Goal: Task Accomplishment & Management: Manage account settings

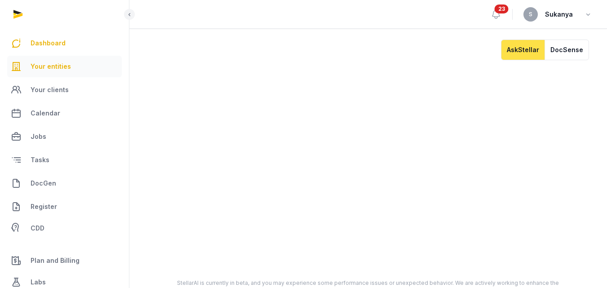
click at [39, 63] on span "Your entities" at bounding box center [51, 66] width 40 height 11
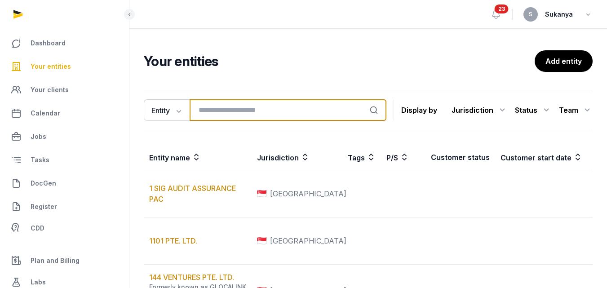
click at [214, 113] on input "search" at bounding box center [288, 110] width 197 height 22
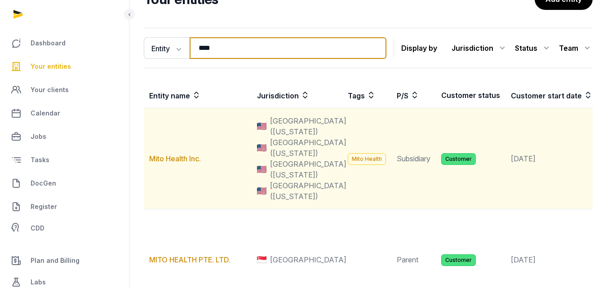
scroll to position [90, 0]
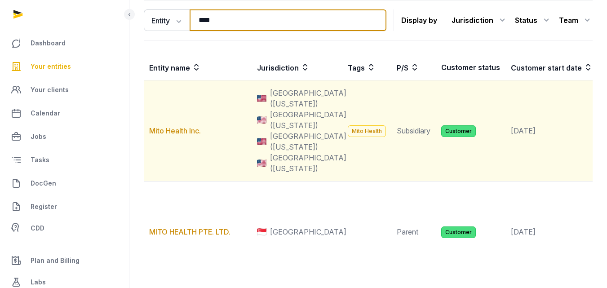
type input "****"
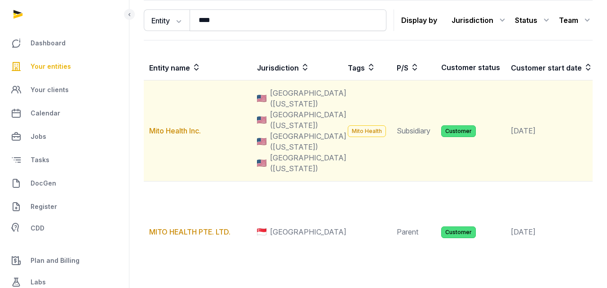
click at [176, 163] on td "Mito Health Inc." at bounding box center [198, 130] width 108 height 101
click at [180, 135] on link "Mito Health Inc." at bounding box center [175, 130] width 52 height 9
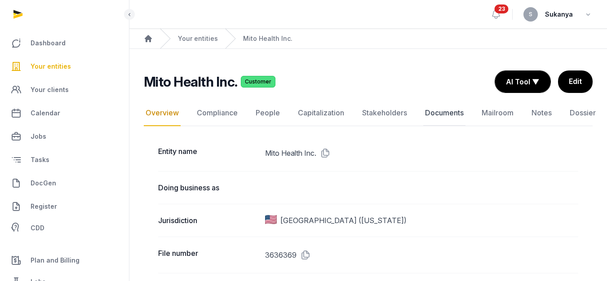
click at [443, 115] on link "Documents" at bounding box center [444, 113] width 42 height 26
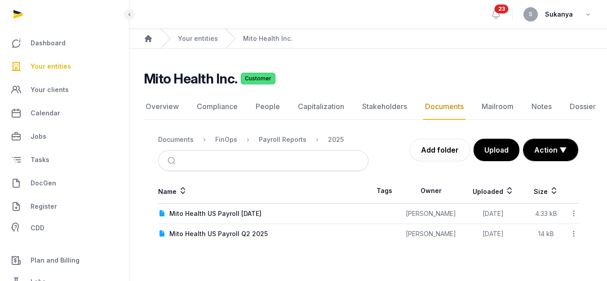
scroll to position [7, 0]
click at [250, 209] on div "Mito Health US Payroll July 2025" at bounding box center [215, 213] width 92 height 9
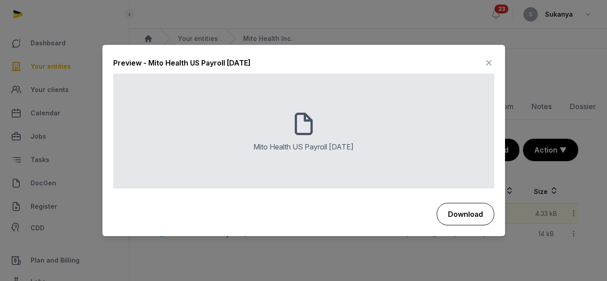
click at [458, 210] on button "Download" at bounding box center [466, 214] width 58 height 22
click at [488, 64] on icon at bounding box center [488, 63] width 11 height 14
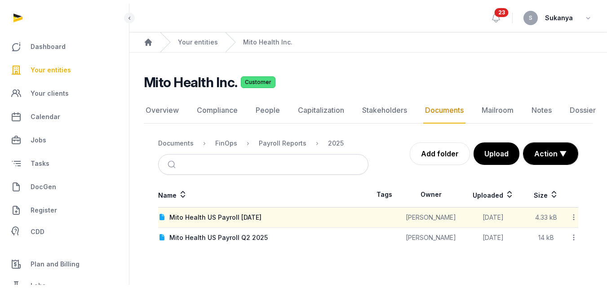
scroll to position [0, 0]
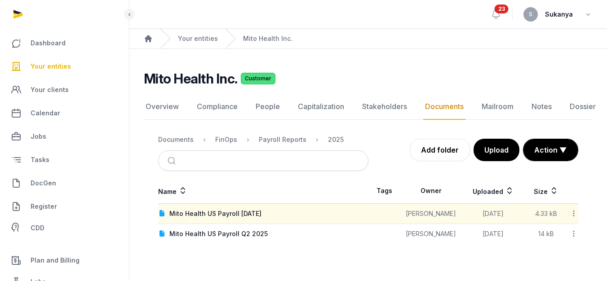
click at [63, 64] on span "Your entities" at bounding box center [51, 66] width 40 height 11
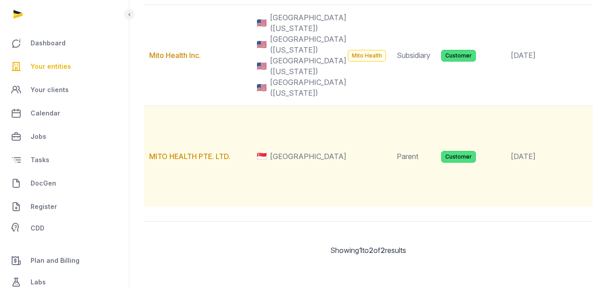
scroll to position [269, 0]
click at [207, 122] on td "MITO HEALTH PTE. LTD." at bounding box center [198, 156] width 108 height 101
click at [205, 152] on link "MITO HEALTH PTE. LTD." at bounding box center [189, 156] width 81 height 9
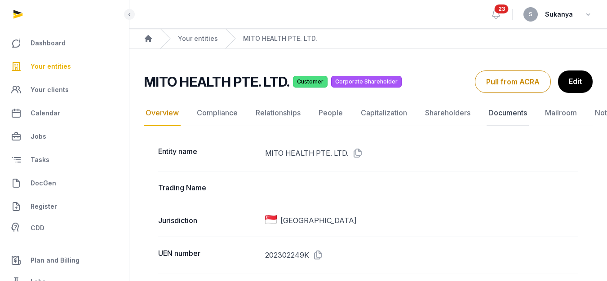
click at [493, 110] on link "Documents" at bounding box center [508, 113] width 42 height 26
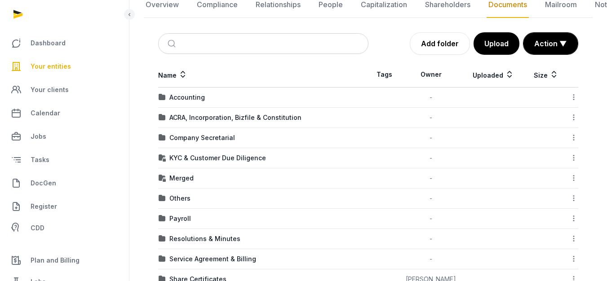
scroll to position [156, 0]
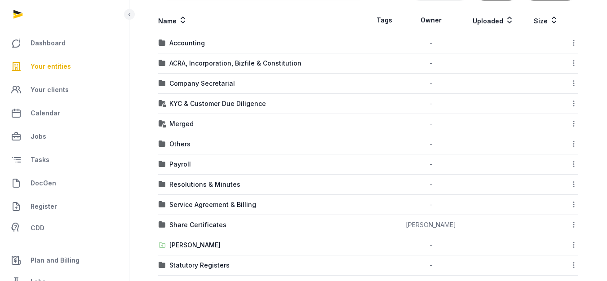
click at [187, 34] on td "Accounting" at bounding box center [263, 43] width 210 height 20
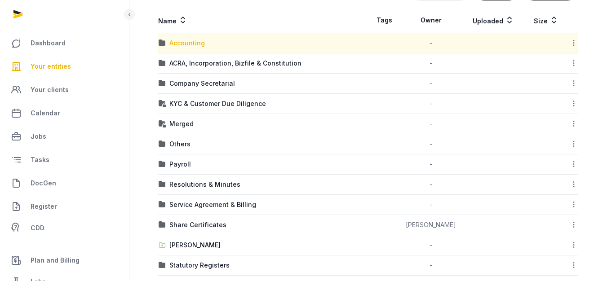
click at [185, 41] on div "Accounting" at bounding box center [186, 43] width 35 height 9
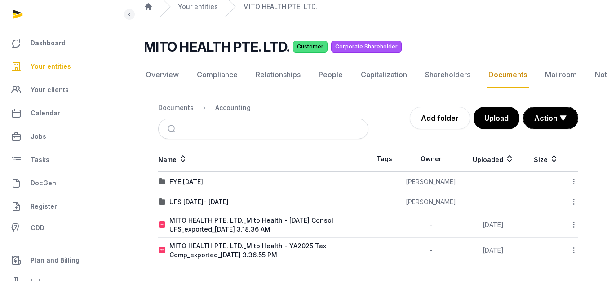
scroll to position [32, 0]
click at [433, 123] on link "Add folder" at bounding box center [440, 118] width 60 height 22
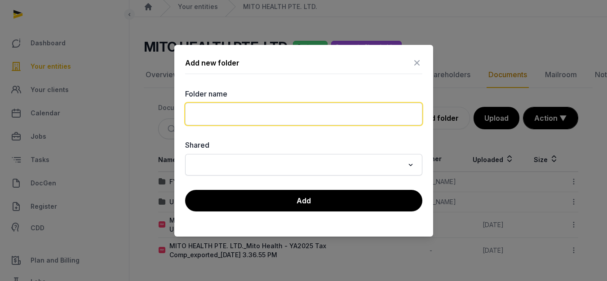
click at [253, 121] on input "text" at bounding box center [303, 114] width 237 height 22
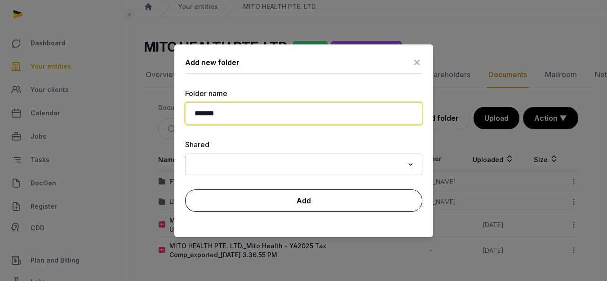
type input "*******"
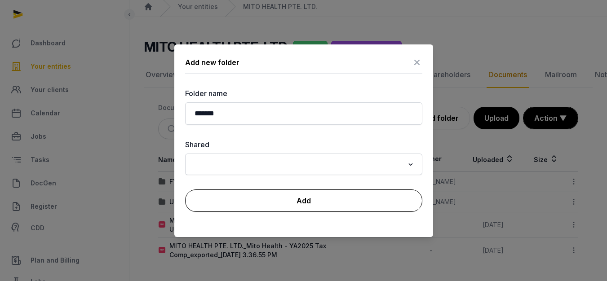
click at [260, 193] on button "Add" at bounding box center [303, 201] width 237 height 22
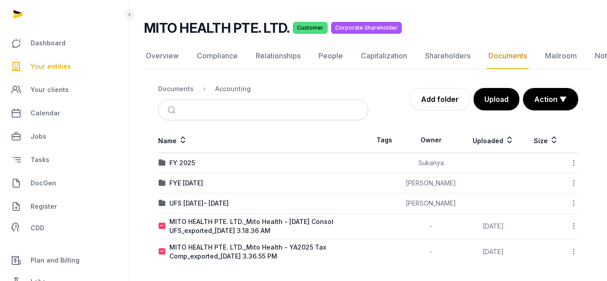
scroll to position [52, 0]
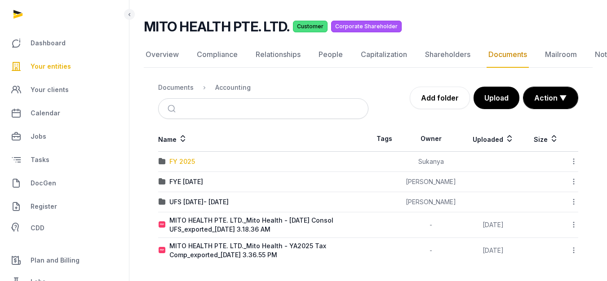
click at [190, 164] on div "FY 2025" at bounding box center [182, 161] width 26 height 9
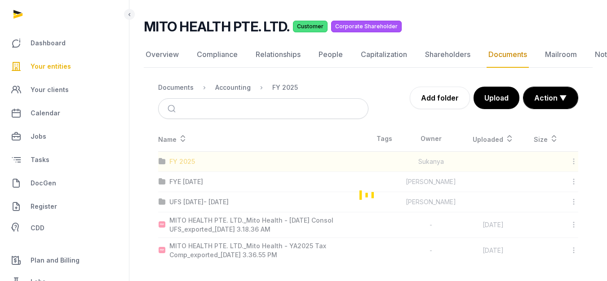
click at [190, 164] on div "Loading" at bounding box center [368, 194] width 449 height 137
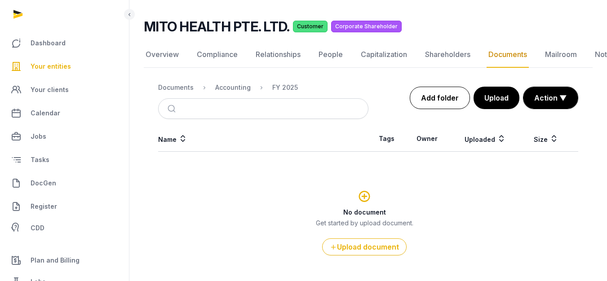
click at [444, 103] on link "Add folder" at bounding box center [440, 98] width 60 height 22
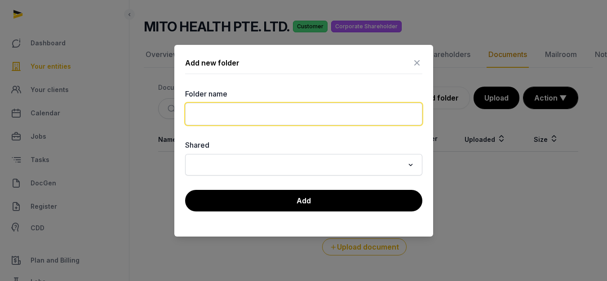
click at [257, 118] on input "text" at bounding box center [303, 114] width 237 height 22
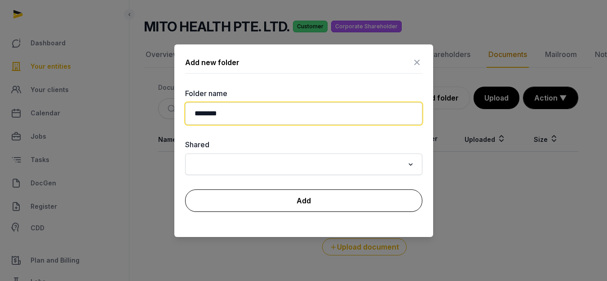
type input "********"
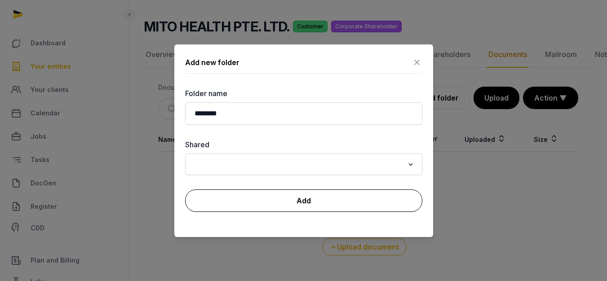
click at [316, 195] on button "Add" at bounding box center [303, 201] width 237 height 22
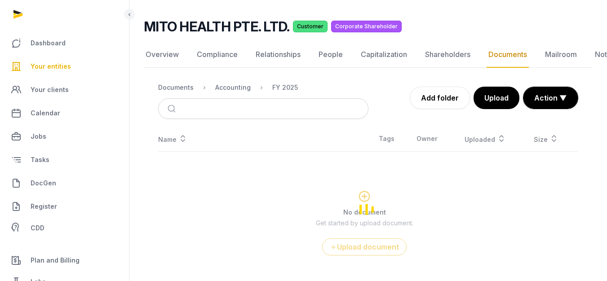
scroll to position [7, 0]
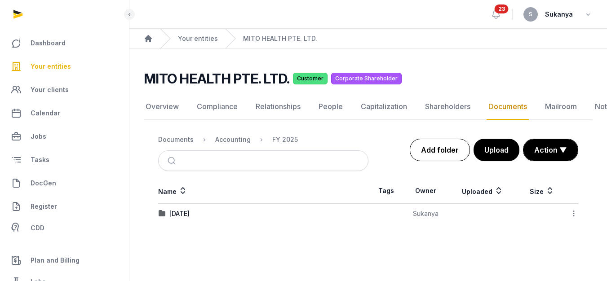
click at [453, 139] on link "Add folder" at bounding box center [440, 150] width 60 height 22
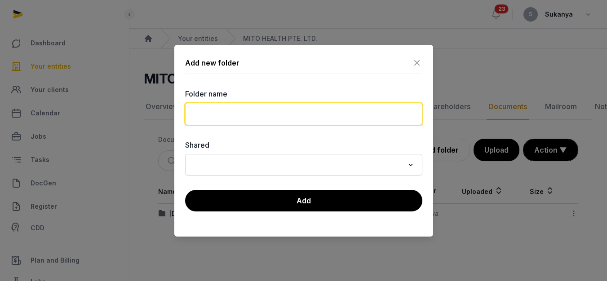
click at [266, 116] on input "text" at bounding box center [303, 114] width 237 height 22
type input "********"
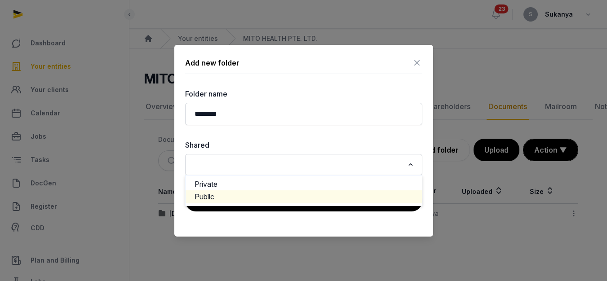
click at [252, 262] on div at bounding box center [303, 140] width 607 height 281
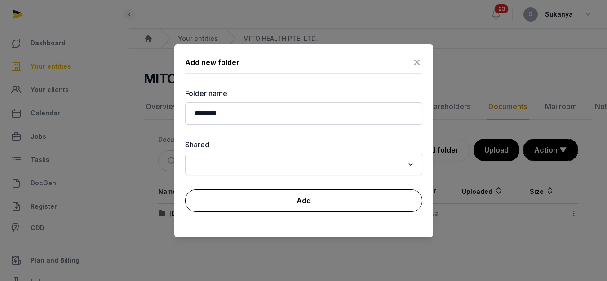
click at [266, 205] on button "Add" at bounding box center [303, 201] width 237 height 22
